Goal: Navigation & Orientation: Find specific page/section

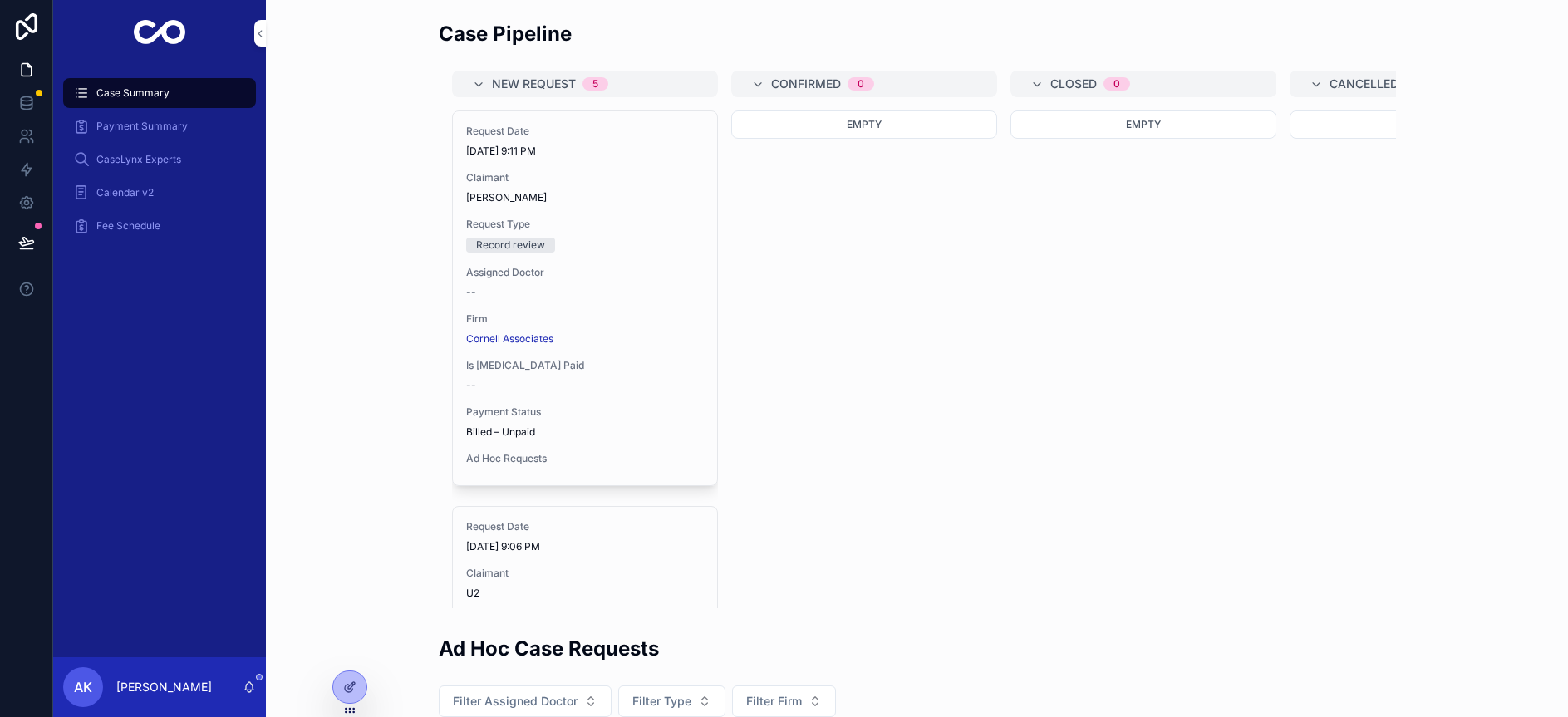
click at [112, 124] on span "Payment Summary" at bounding box center [142, 125] width 91 height 13
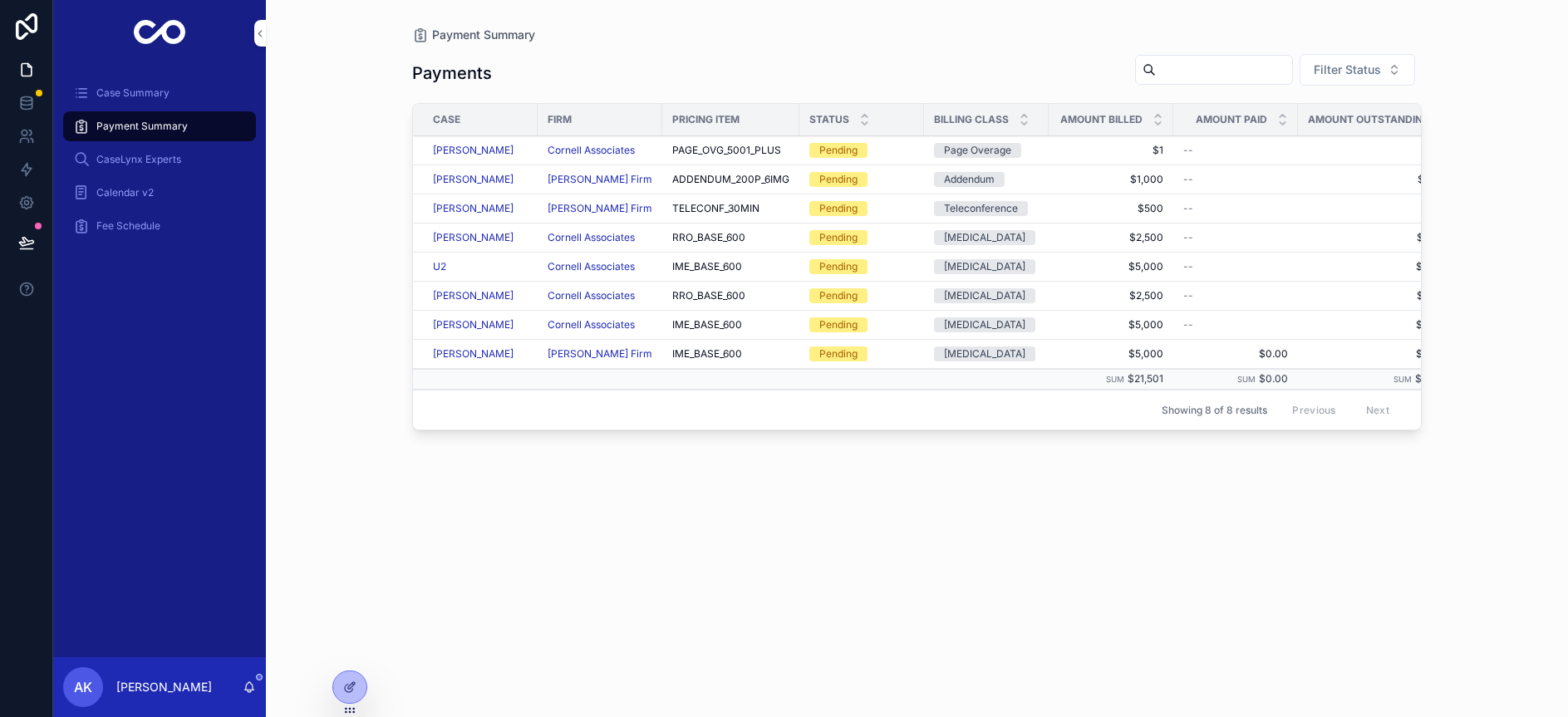
click at [112, 154] on span "CaseLynx Experts" at bounding box center [138, 159] width 84 height 13
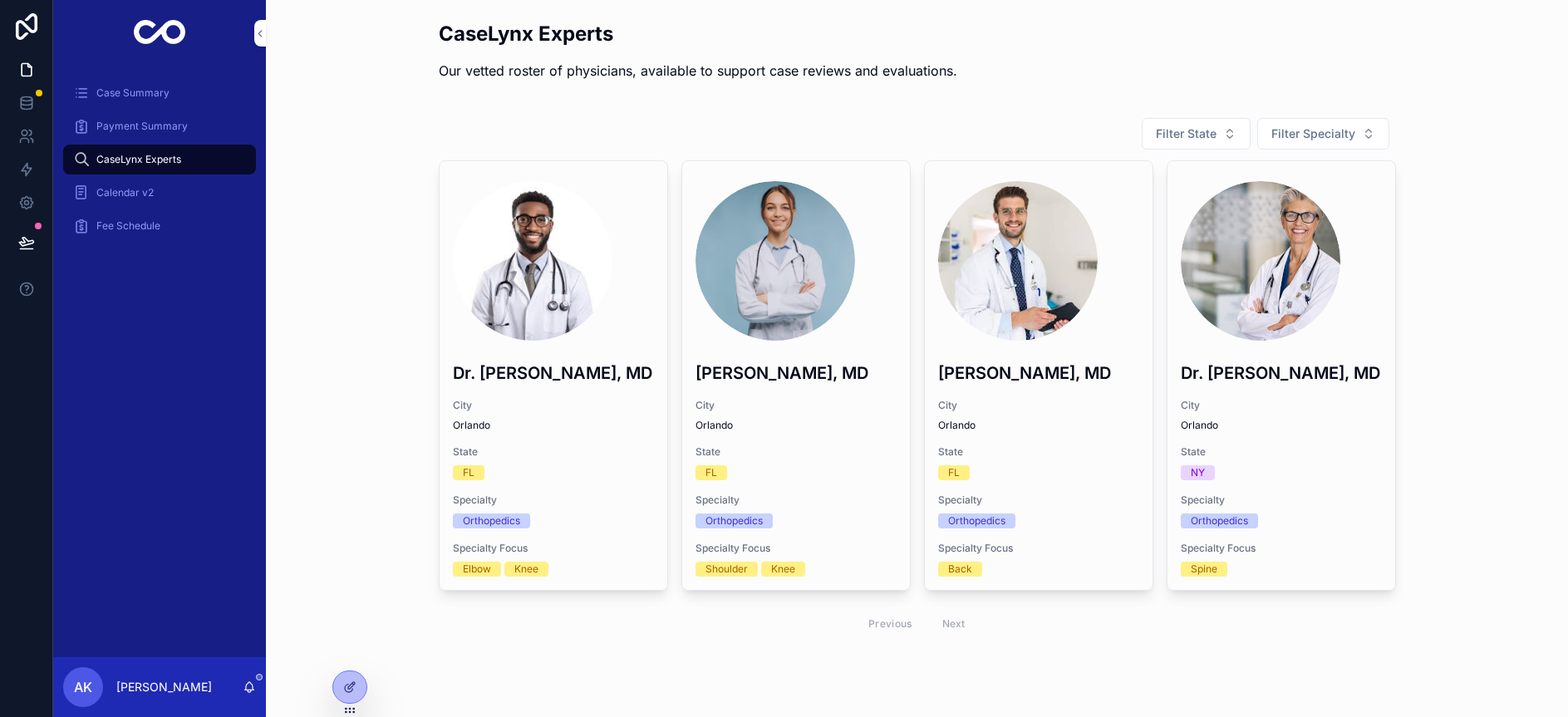
click at [118, 185] on div "Calendar v2" at bounding box center [160, 193] width 173 height 27
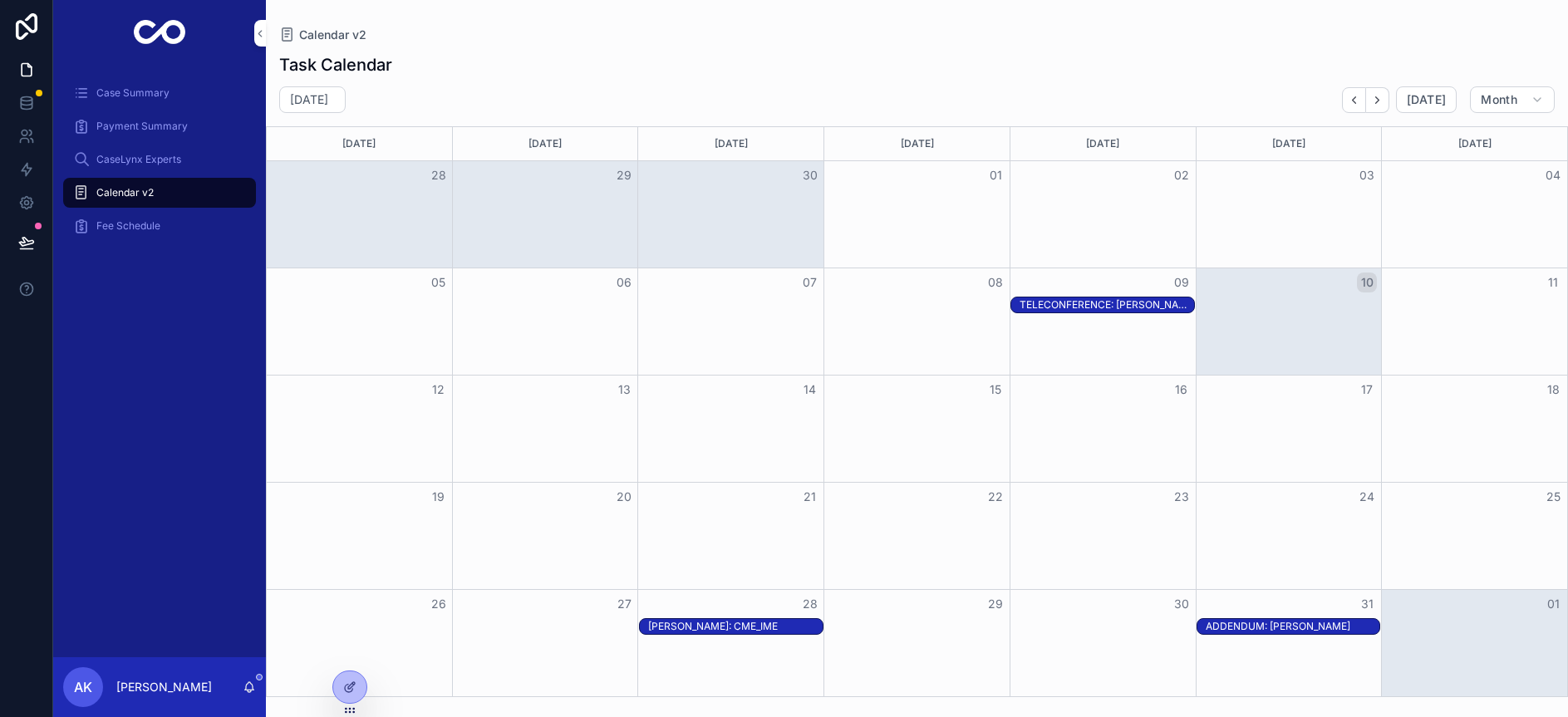
click at [129, 236] on div "Fee Schedule" at bounding box center [160, 225] width 173 height 27
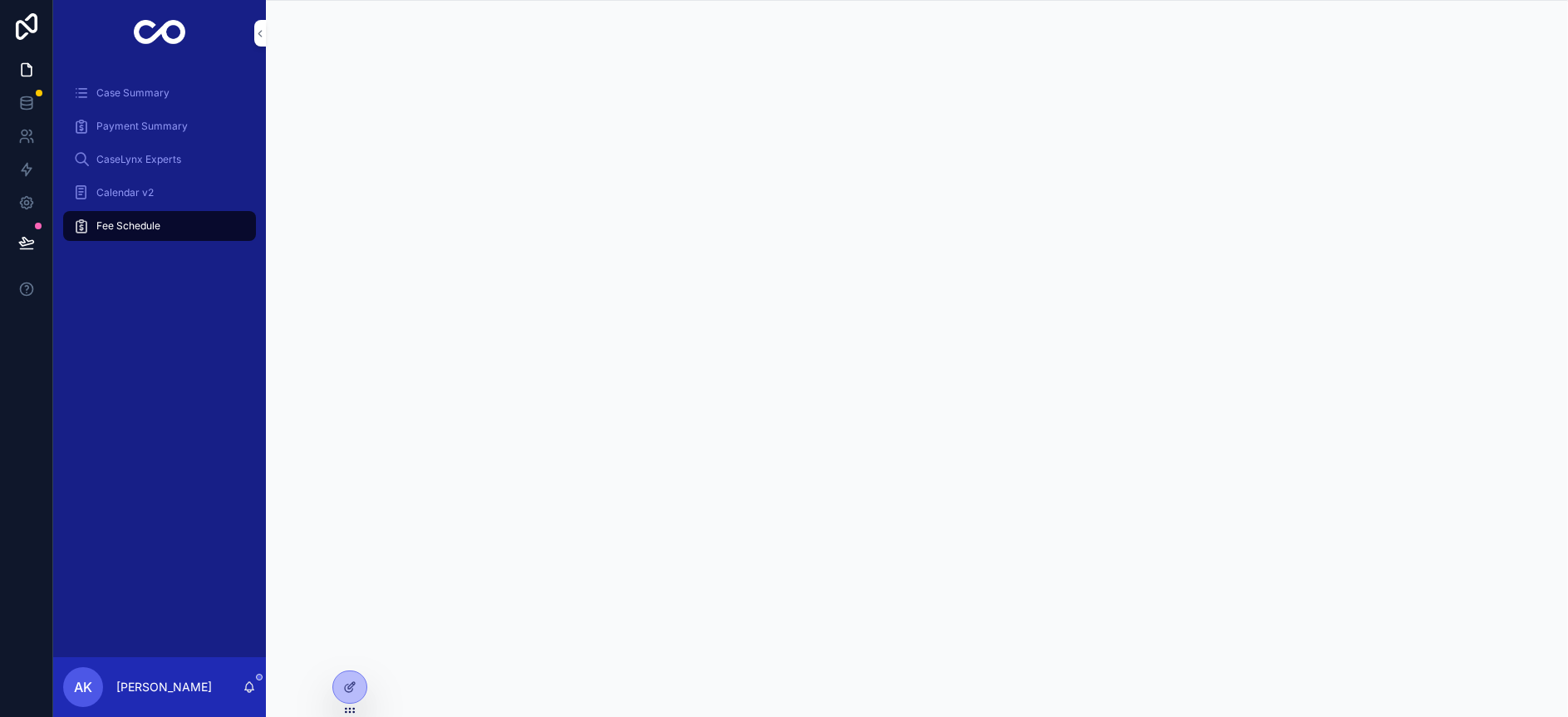
click at [140, 82] on div "Case Summary" at bounding box center [160, 92] width 173 height 27
